Goal: Find specific fact: Find contact information

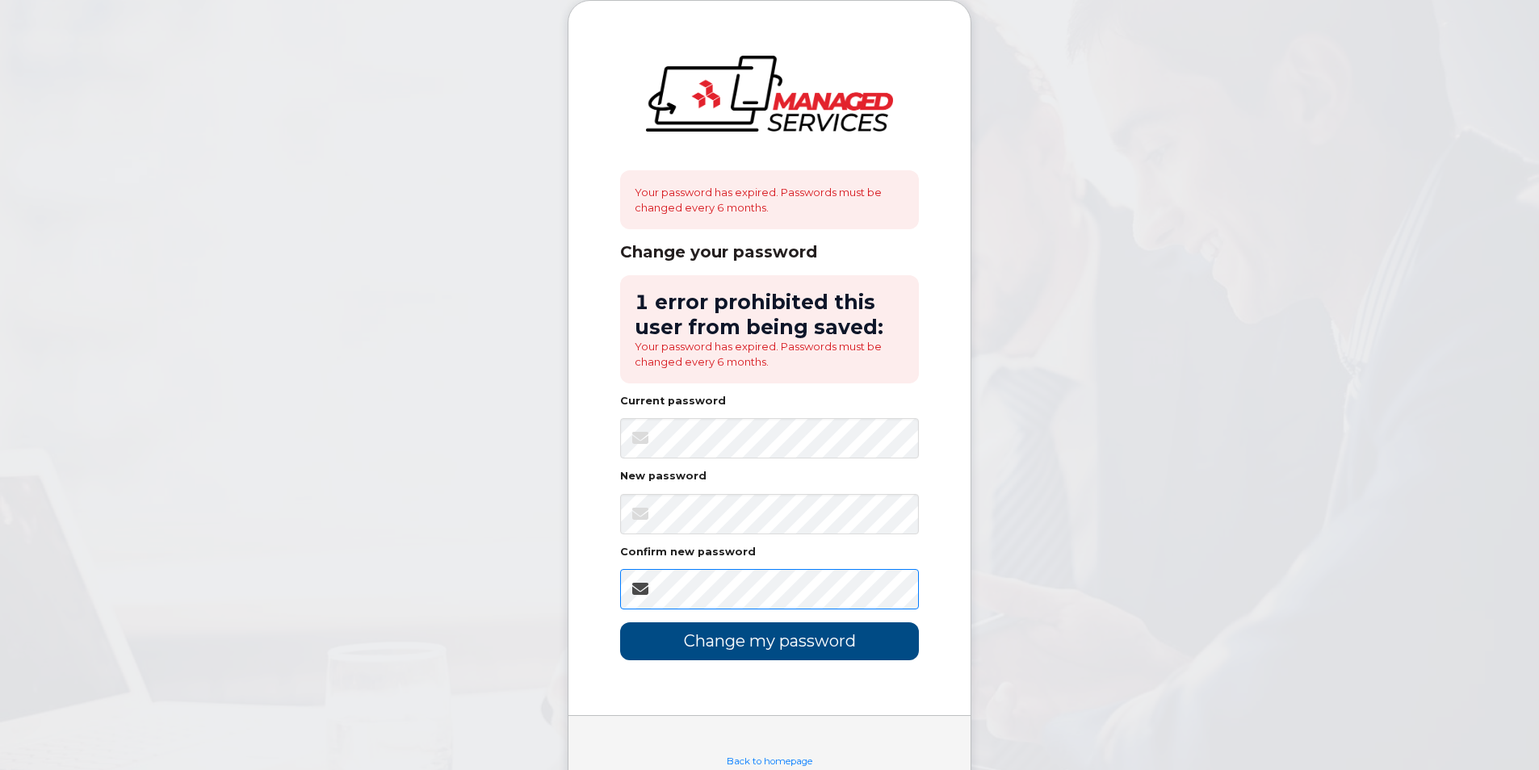
click at [620, 623] on input "Change my password" at bounding box center [769, 642] width 299 height 38
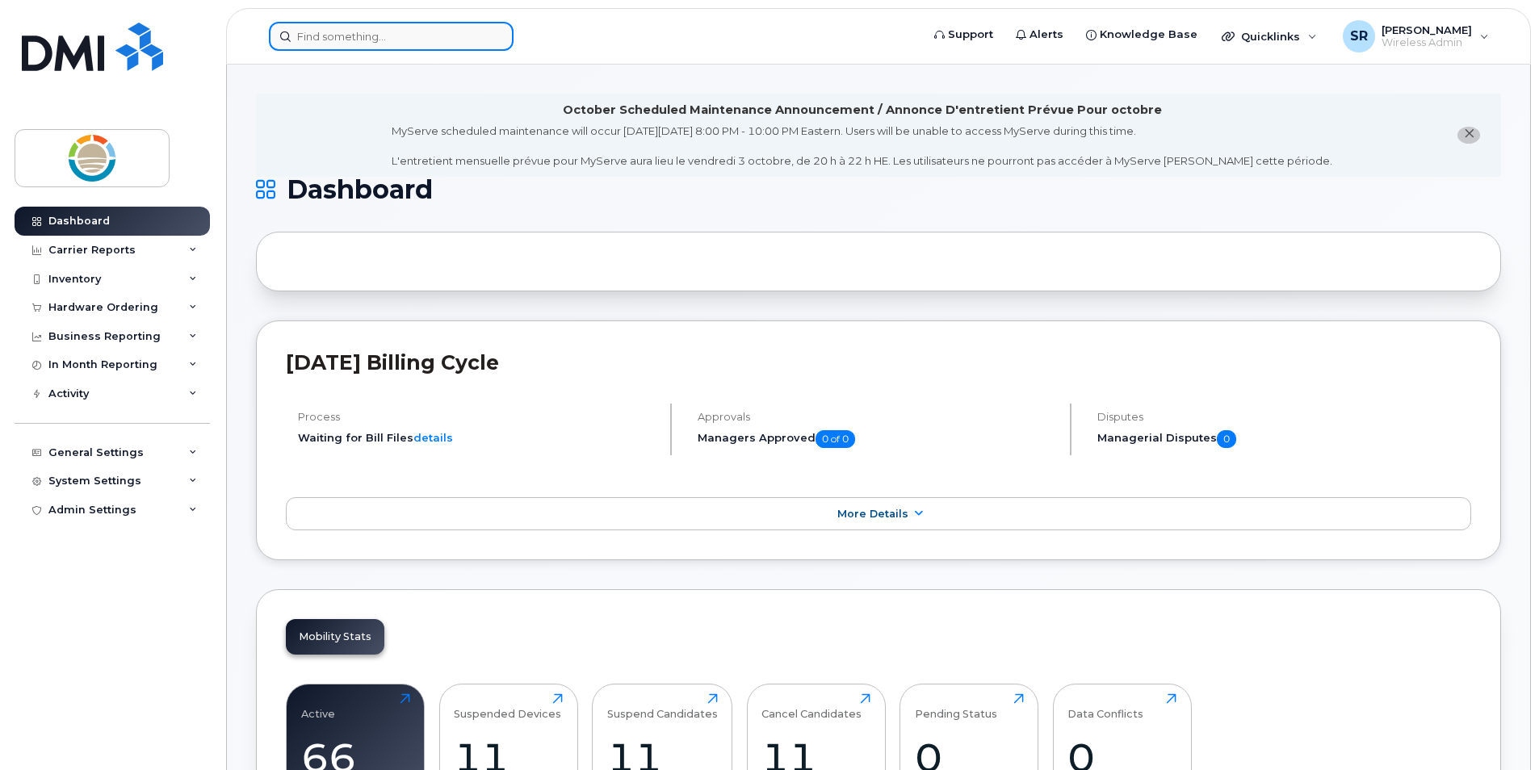
click at [355, 30] on input at bounding box center [391, 36] width 245 height 29
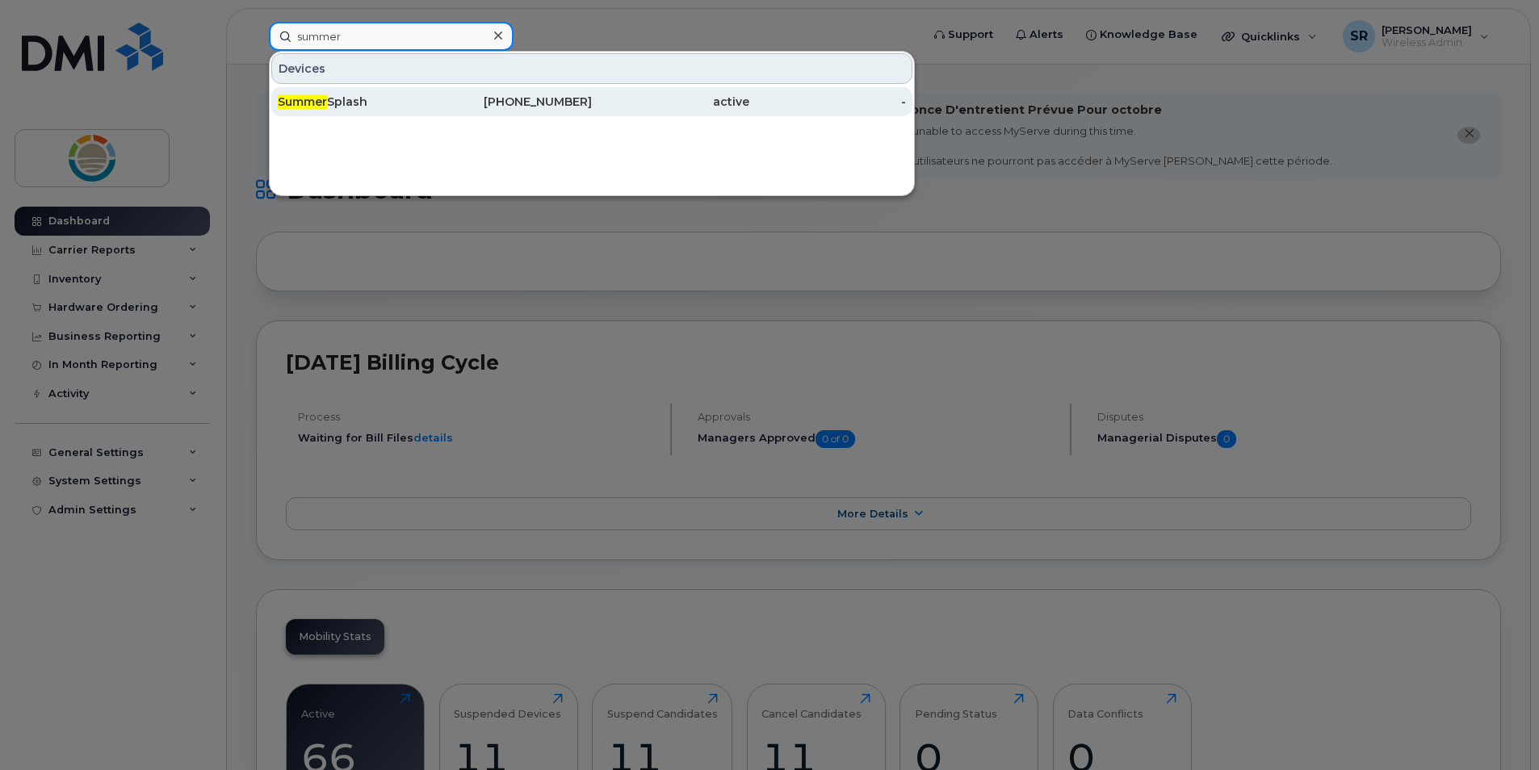
type input "summer"
click at [320, 105] on span "Summer" at bounding box center [302, 101] width 49 height 15
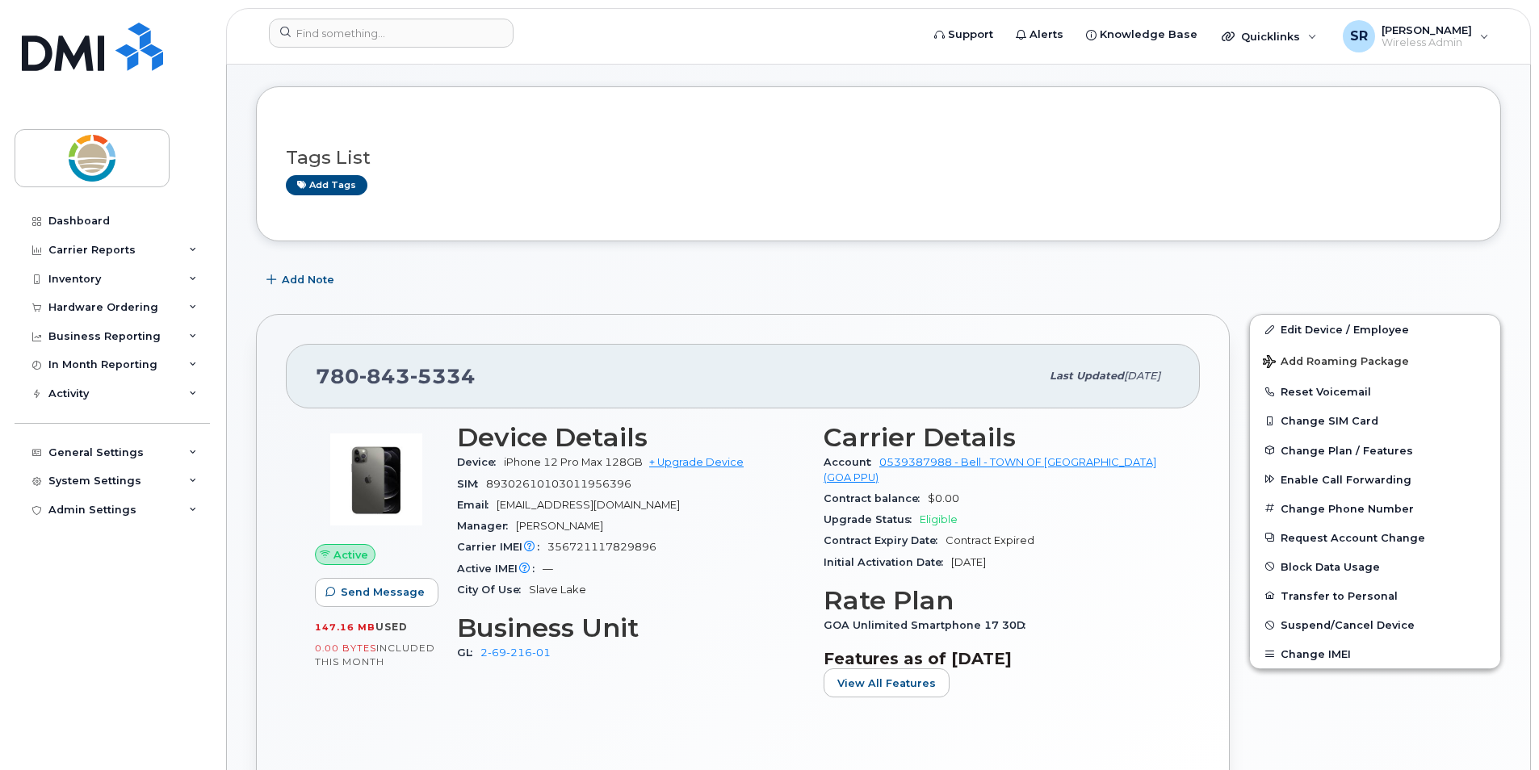
scroll to position [162, 0]
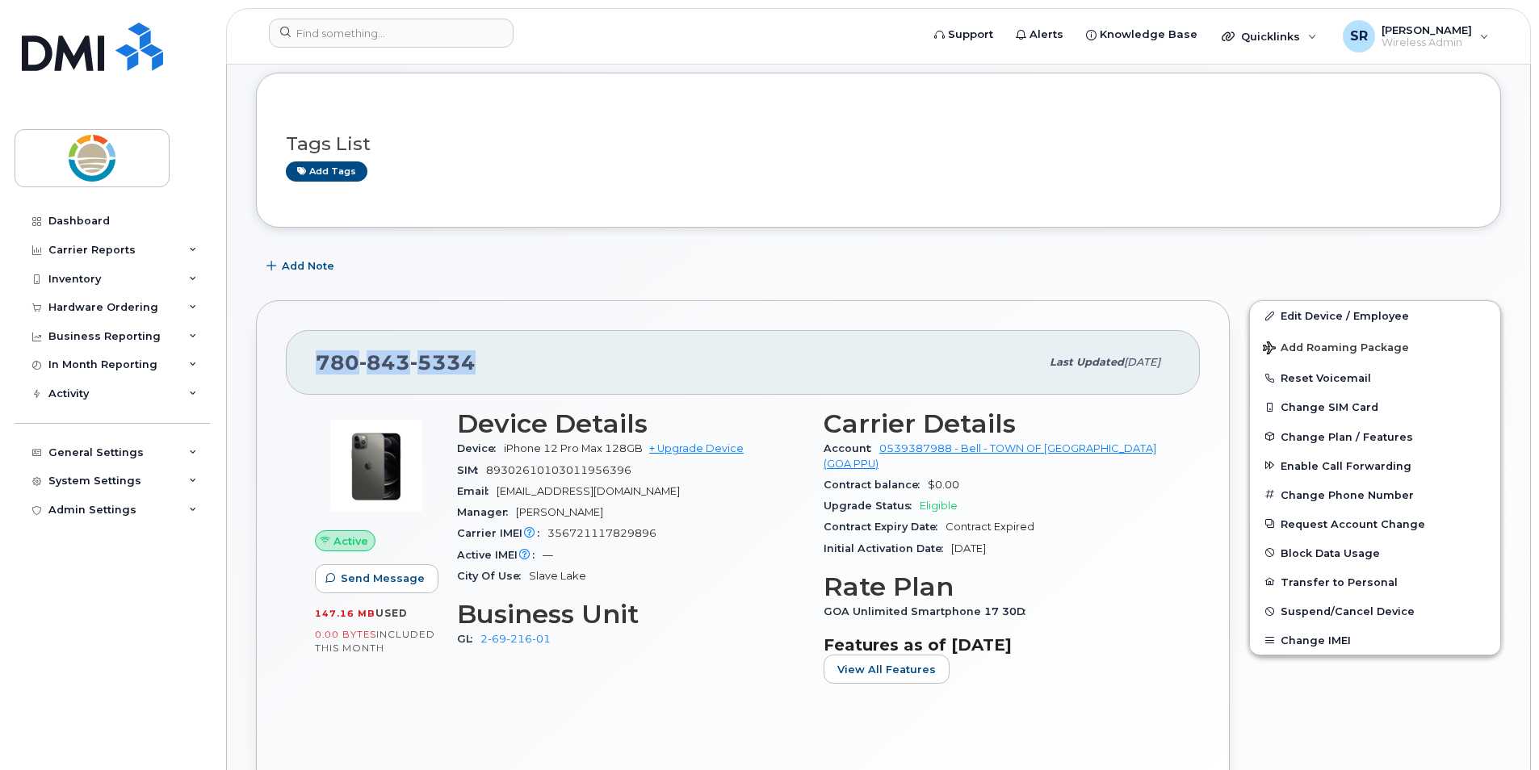
drag, startPoint x: 485, startPoint y: 358, endPoint x: 313, endPoint y: 361, distance: 171.2
click at [313, 361] on div "[PHONE_NUMBER] Last updated [DATE]" at bounding box center [743, 362] width 914 height 65
copy span "[PHONE_NUMBER]"
click at [317, 359] on span "[PHONE_NUMBER]" at bounding box center [396, 363] width 160 height 24
drag, startPoint x: 317, startPoint y: 357, endPoint x: 505, endPoint y: 359, distance: 187.4
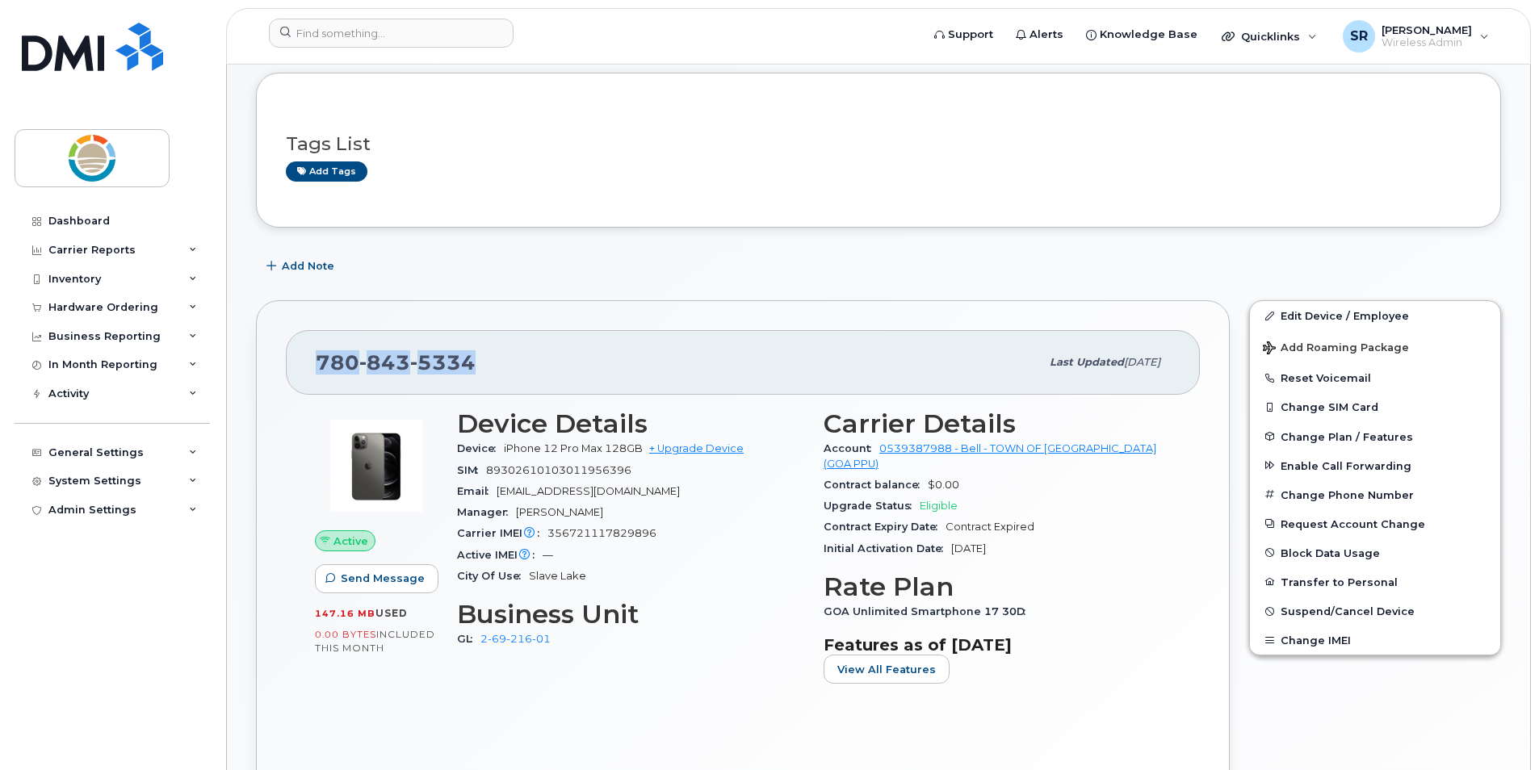
click at [505, 359] on div "[PHONE_NUMBER]" at bounding box center [678, 363] width 724 height 34
copy span "[PHONE_NUMBER]"
drag, startPoint x: 523, startPoint y: 349, endPoint x: 515, endPoint y: 351, distance: 8.4
click at [523, 349] on div "[PHONE_NUMBER]" at bounding box center [678, 363] width 724 height 34
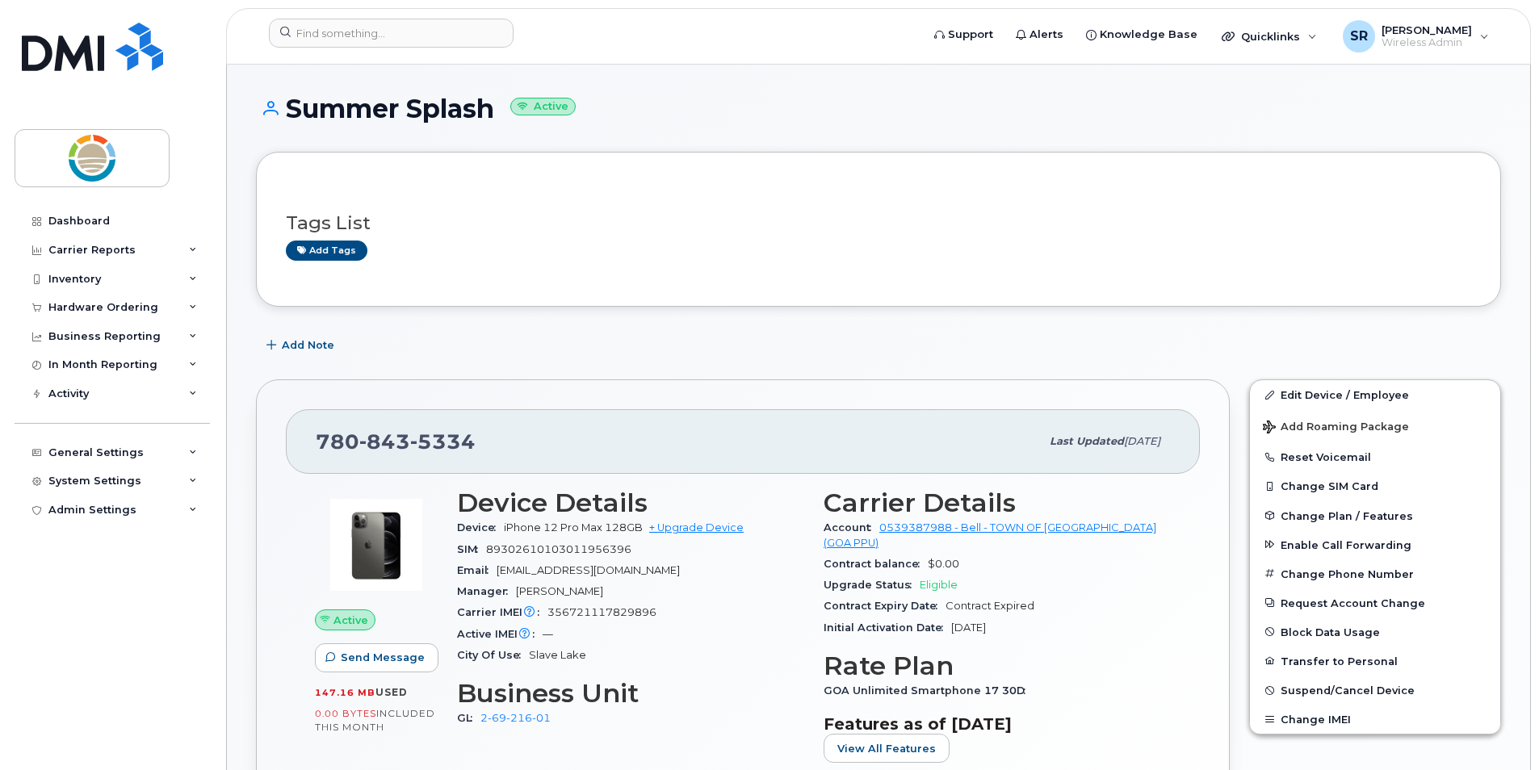
scroll to position [81, 0]
drag, startPoint x: 316, startPoint y: 443, endPoint x: 521, endPoint y: 436, distance: 205.2
click at [521, 436] on div "[PHONE_NUMBER]" at bounding box center [678, 443] width 724 height 34
copy span "[PHONE_NUMBER]"
